Goal: Task Accomplishment & Management: Use online tool/utility

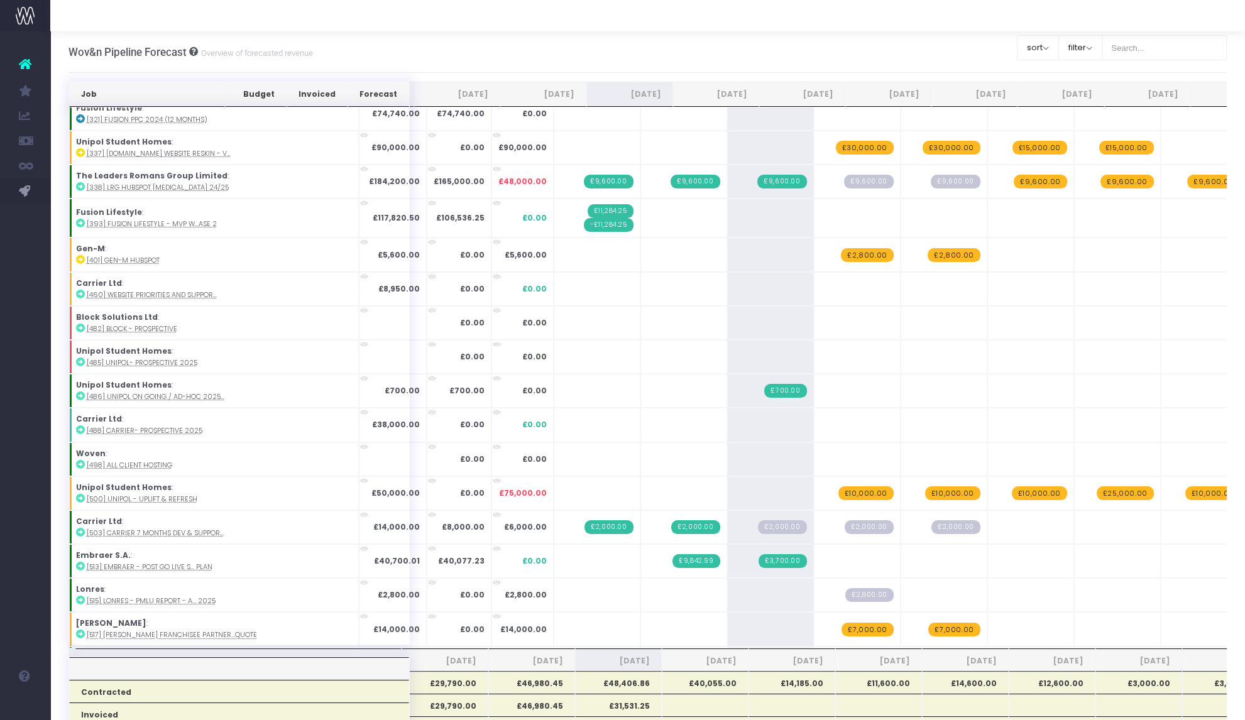
scroll to position [114, 0]
click at [758, 524] on span "£2,000.00" at bounding box center [782, 527] width 48 height 14
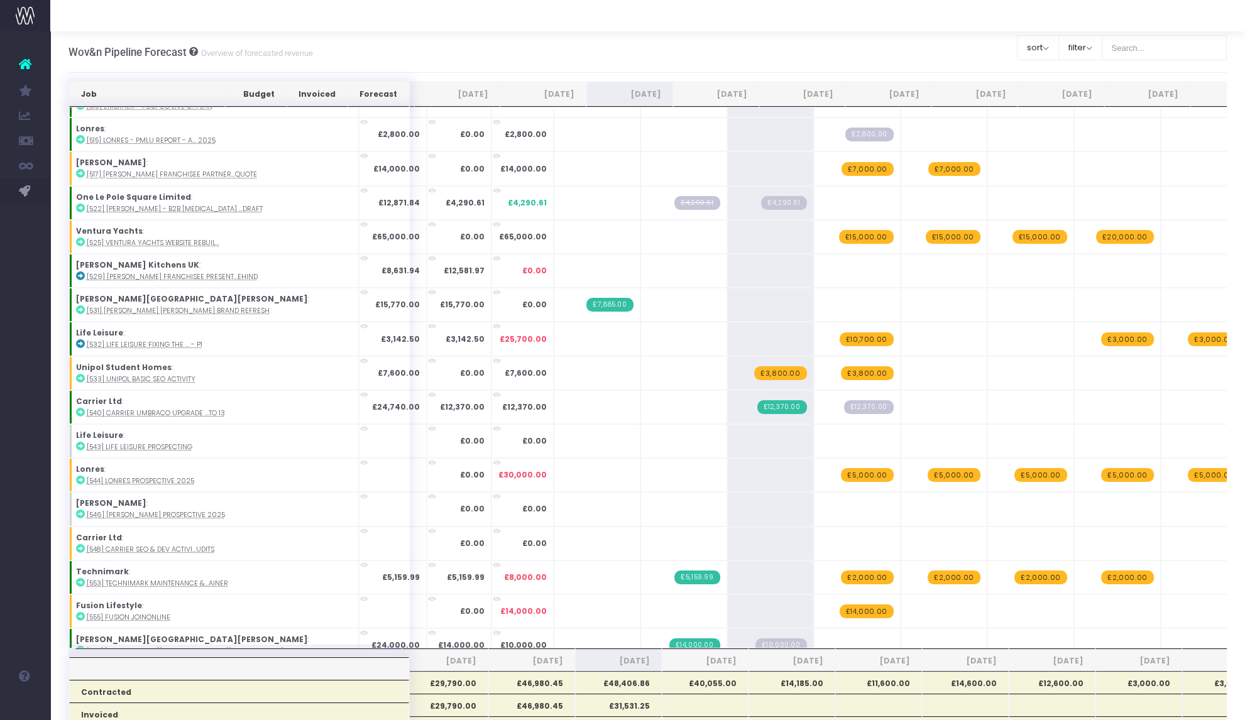
scroll to position [0, 0]
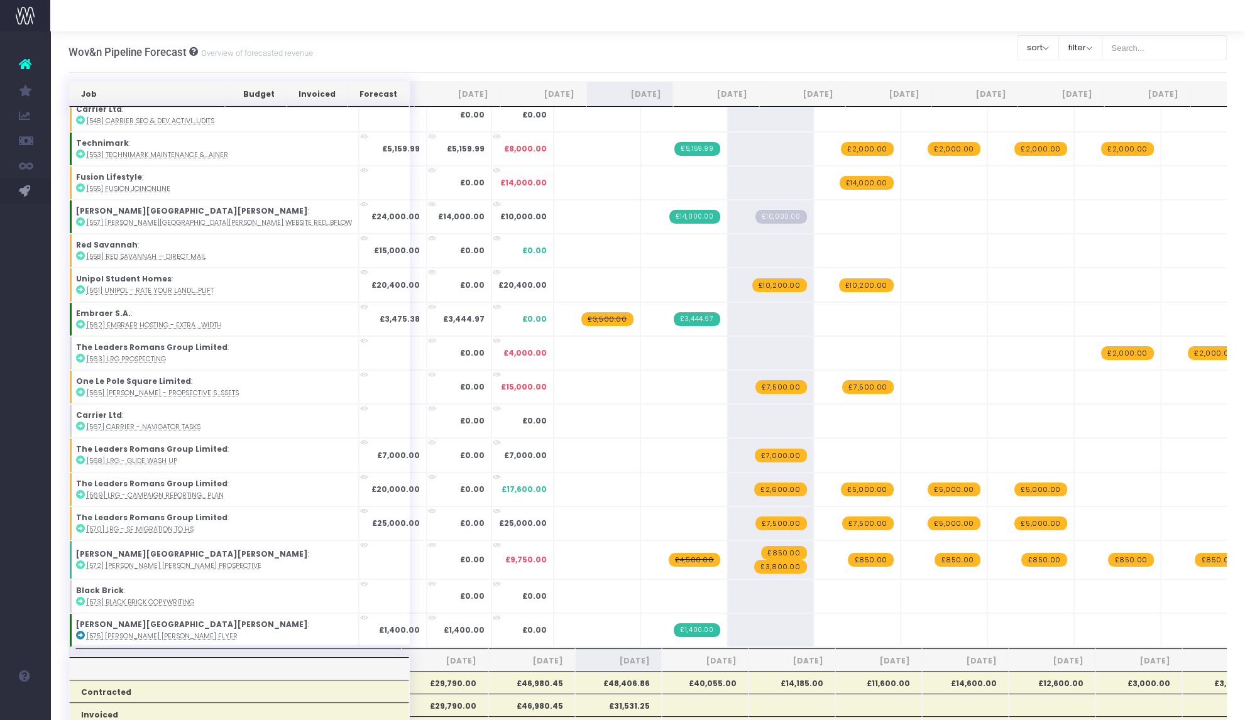
click at [755, 449] on span "£7,000.00" at bounding box center [781, 456] width 52 height 14
click at [0, 0] on span "+" at bounding box center [0, 0] width 0 height 0
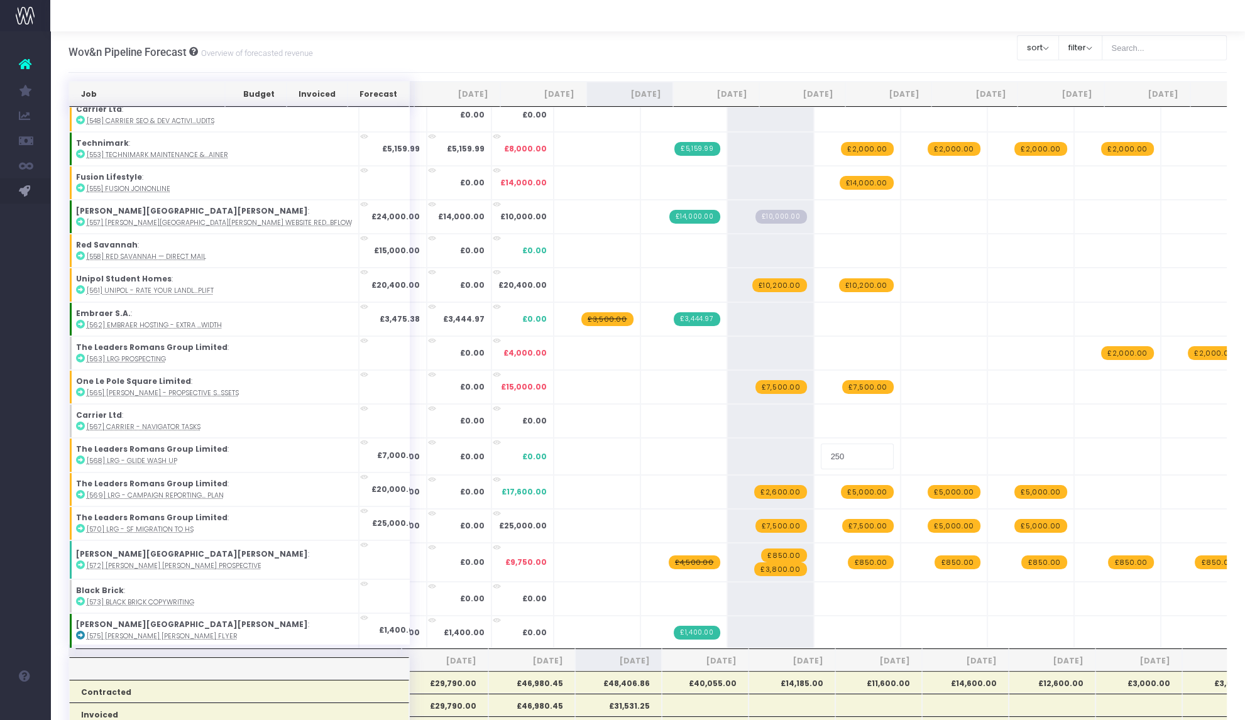
type input "2500"
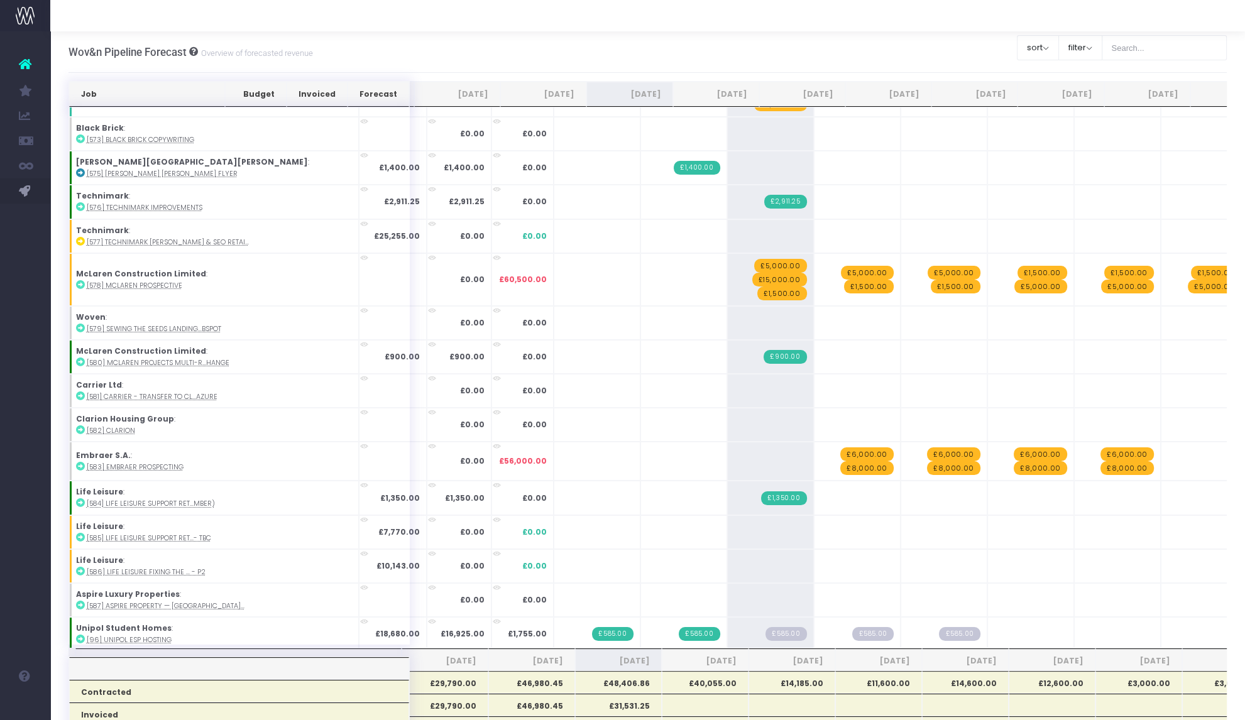
click at [766, 627] on span "£585.00" at bounding box center [786, 634] width 41 height 14
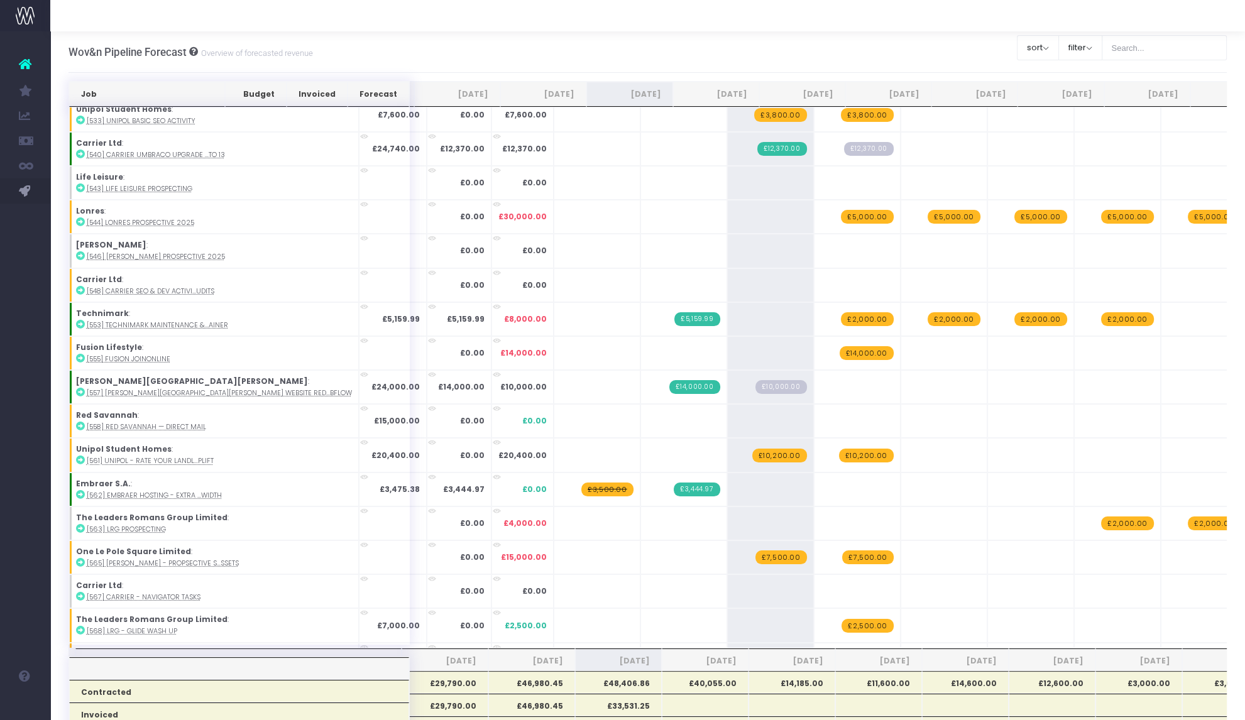
scroll to position [996, 0]
